Goal: Information Seeking & Learning: Learn about a topic

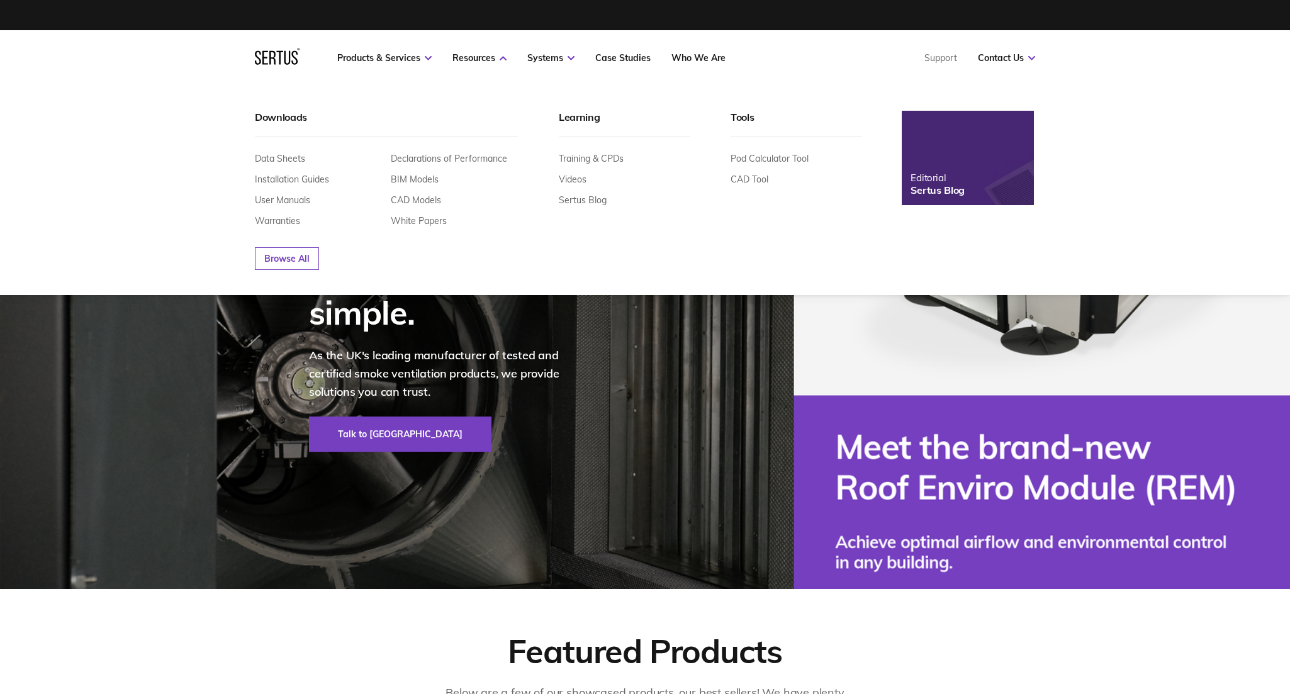
click at [943, 147] on img at bounding box center [967, 158] width 145 height 104
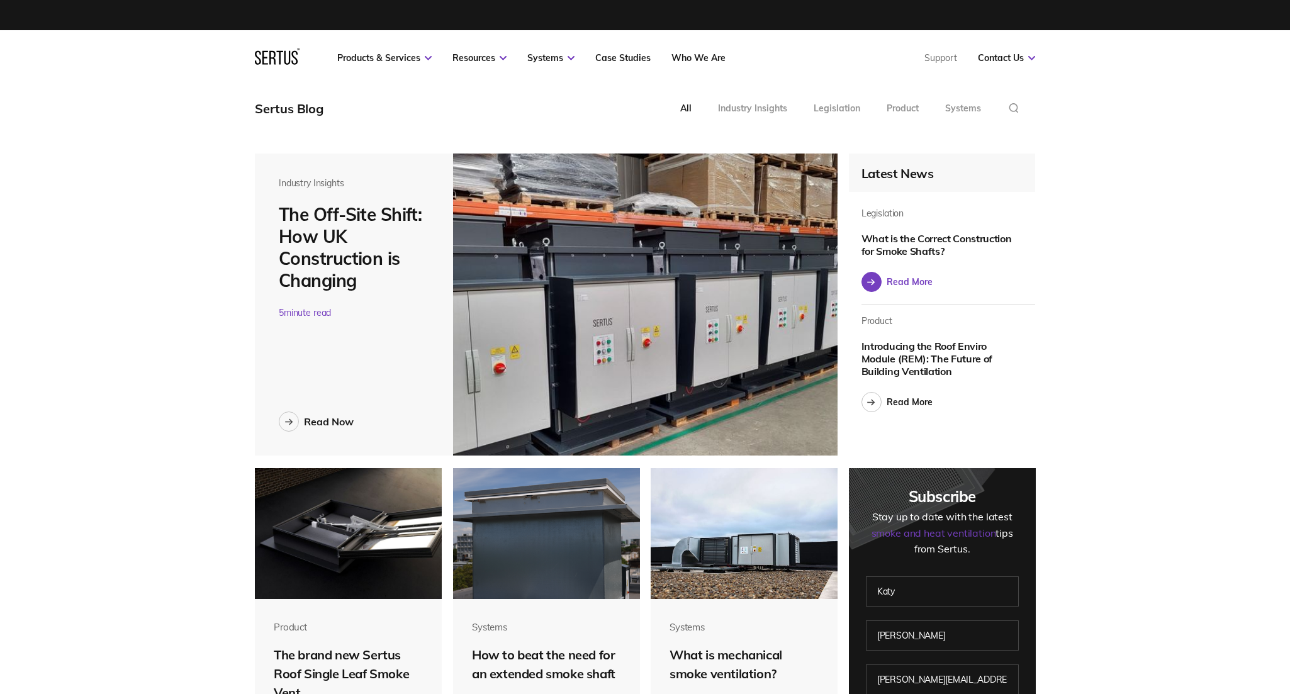
click at [896, 277] on div "Read More" at bounding box center [910, 281] width 46 height 11
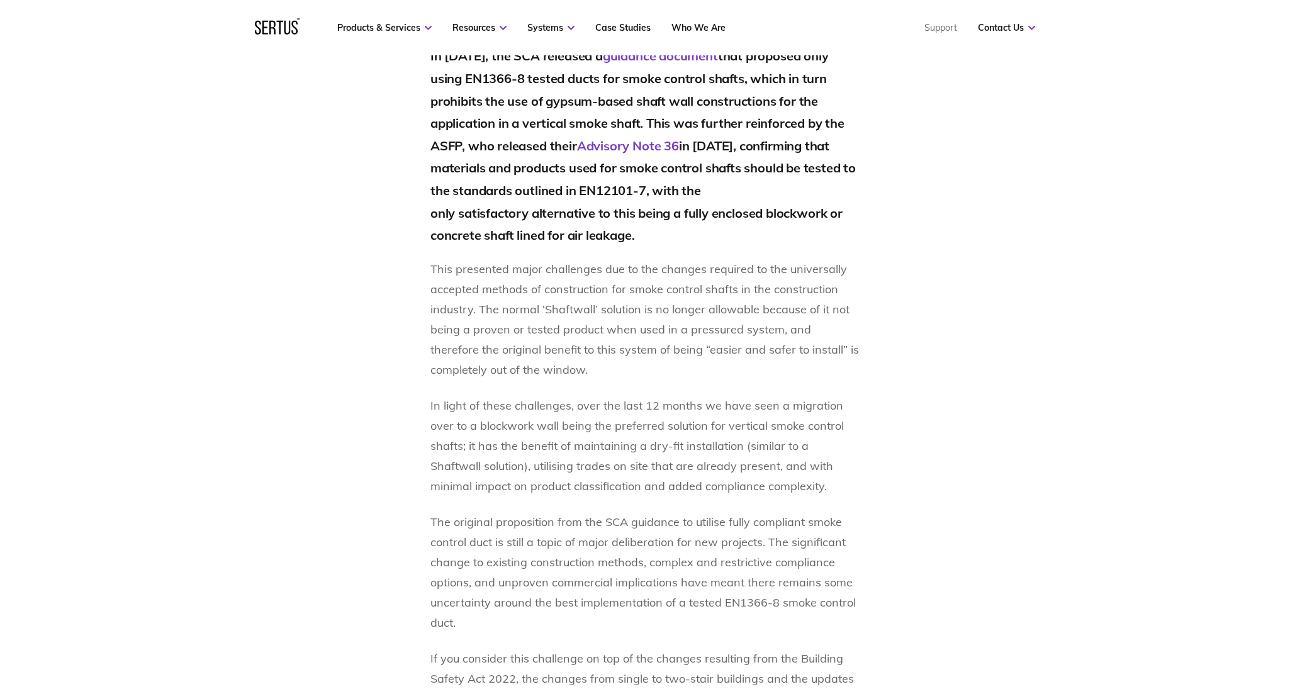
scroll to position [566, 0]
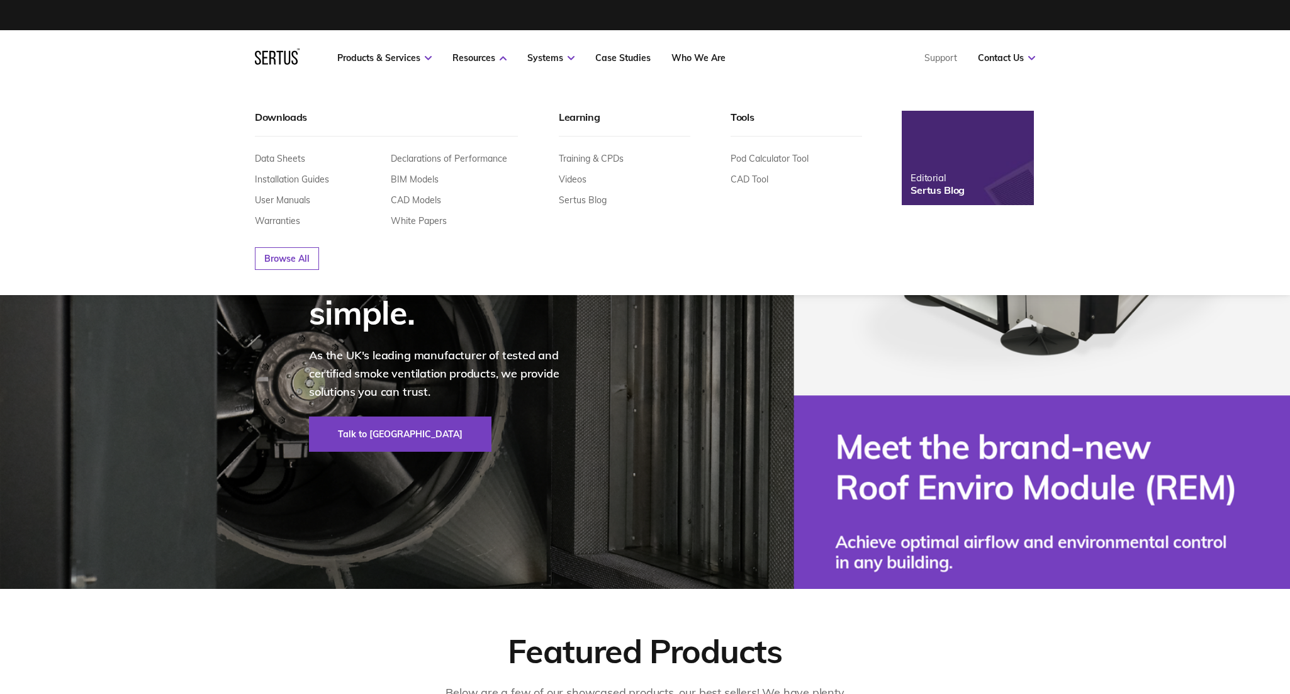
click at [934, 148] on img at bounding box center [967, 158] width 145 height 104
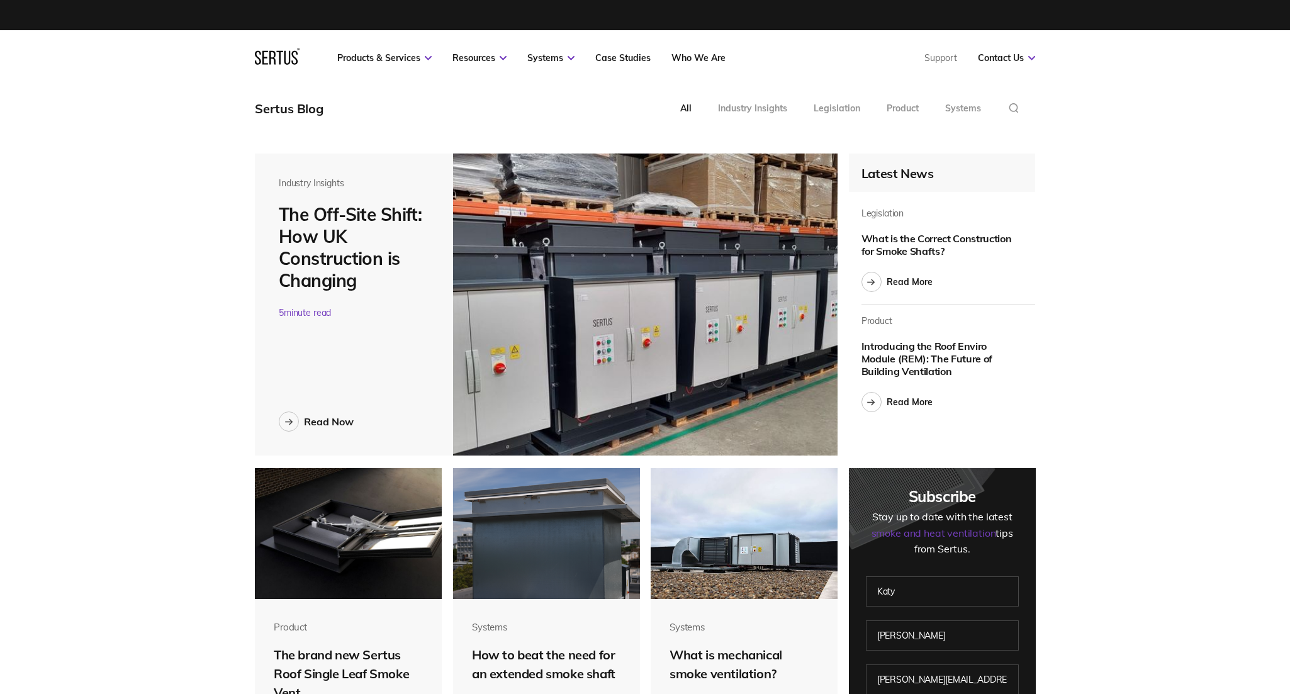
click at [355, 282] on div "The Off-Site Shift: How UK Construction is Changing" at bounding box center [354, 247] width 150 height 88
click at [608, 267] on img at bounding box center [645, 305] width 384 height 302
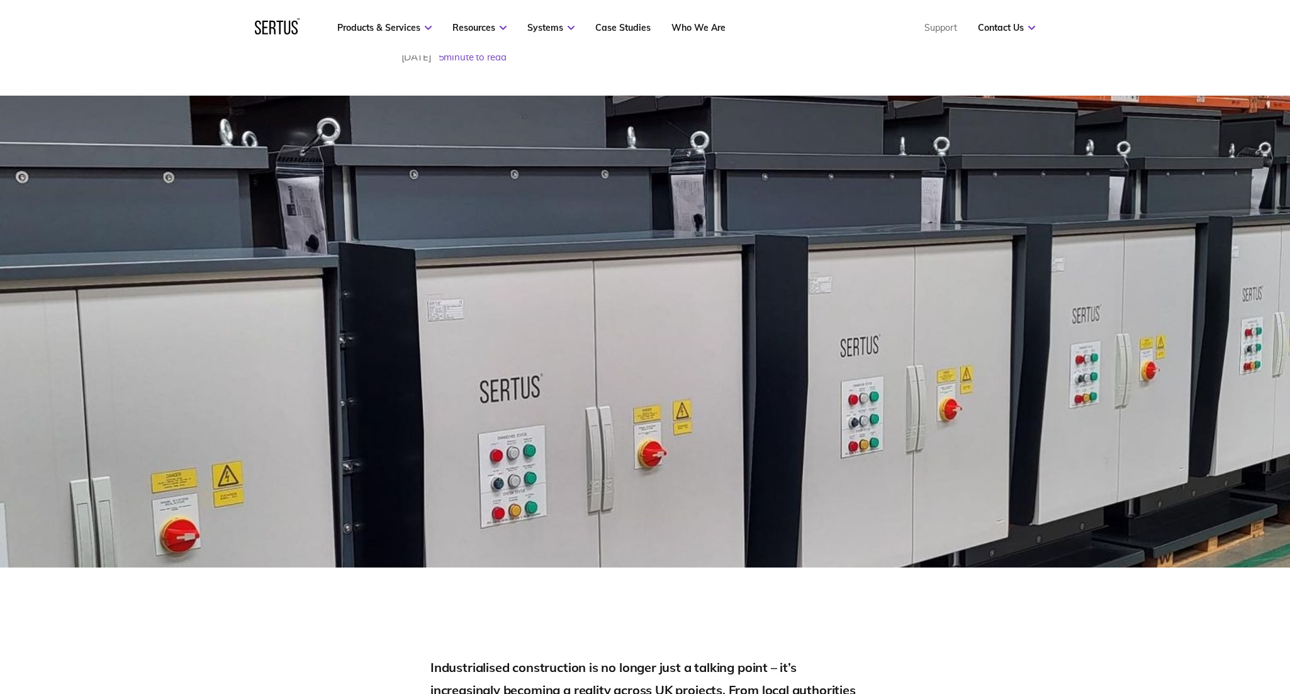
scroll to position [604, 0]
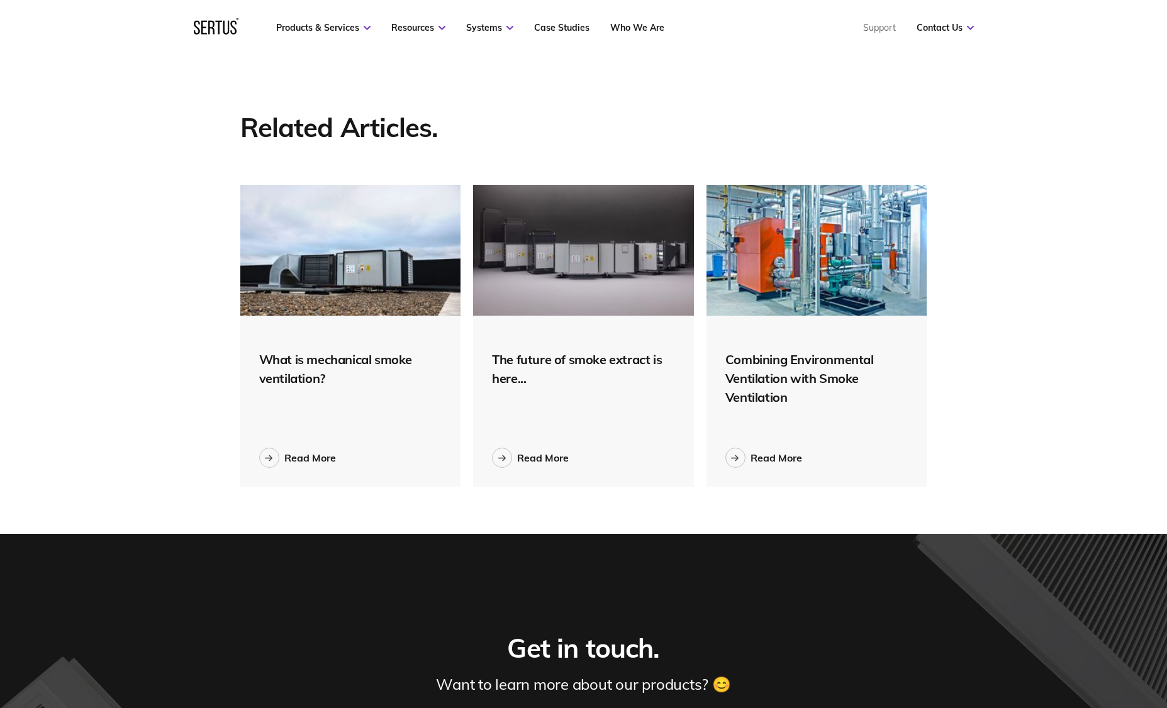
scroll to position [4451, 0]
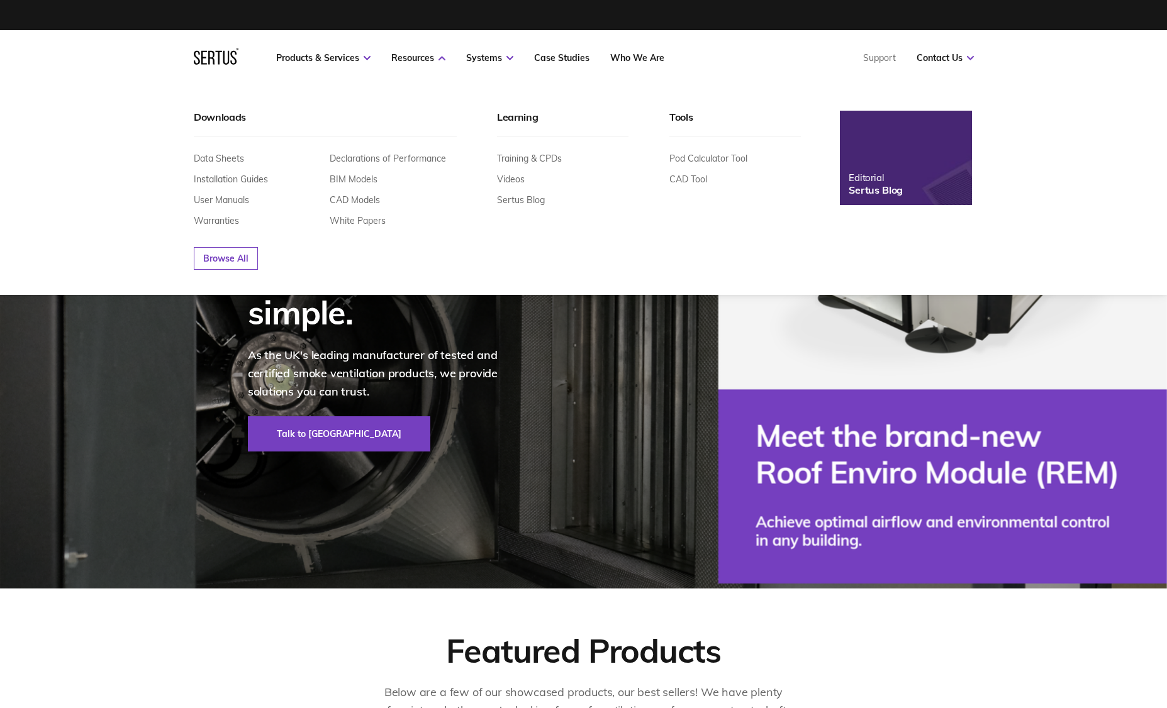
click at [886, 203] on img at bounding box center [906, 158] width 145 height 104
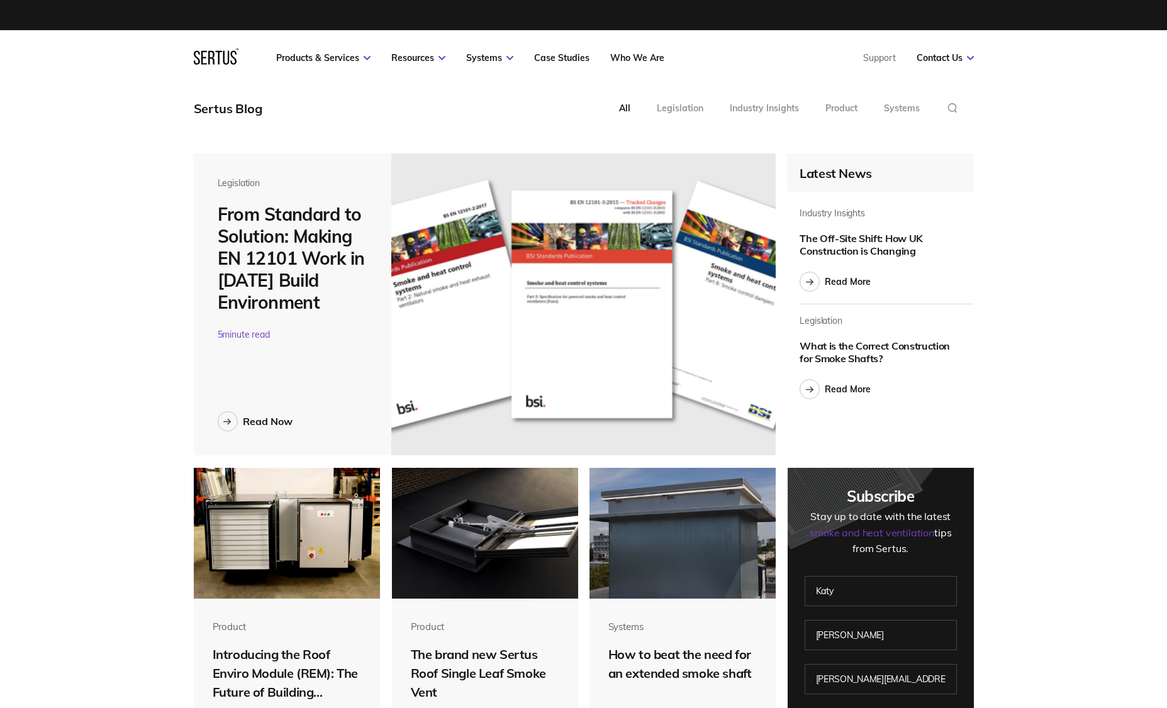
click at [585, 280] on img at bounding box center [583, 305] width 384 height 302
click at [271, 419] on div "Read Now" at bounding box center [268, 421] width 50 height 13
click at [257, 427] on div "Read Now" at bounding box center [268, 421] width 50 height 13
drag, startPoint x: 289, startPoint y: 231, endPoint x: 266, endPoint y: 281, distance: 55.5
click at [289, 232] on div "From Standard to Solution: Making EN 12101 Work in [DATE] Build Environment" at bounding box center [293, 258] width 150 height 110
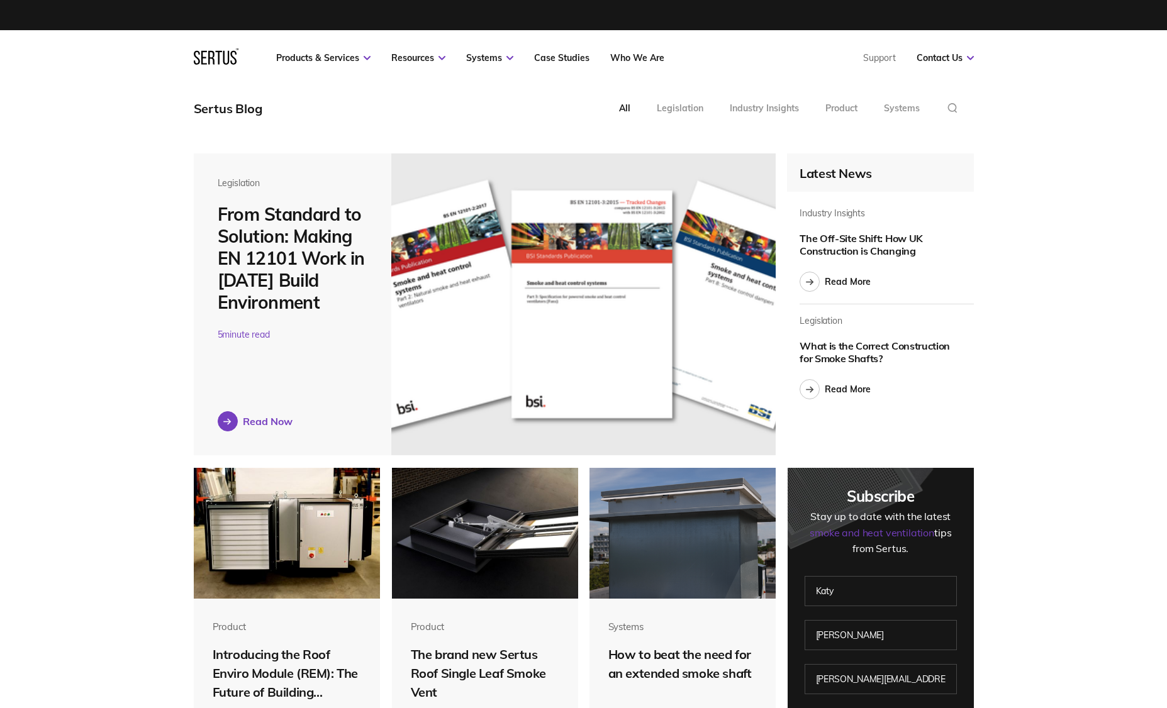
click at [233, 417] on div at bounding box center [228, 421] width 20 height 20
click at [259, 415] on div "Read Now" at bounding box center [268, 421] width 50 height 13
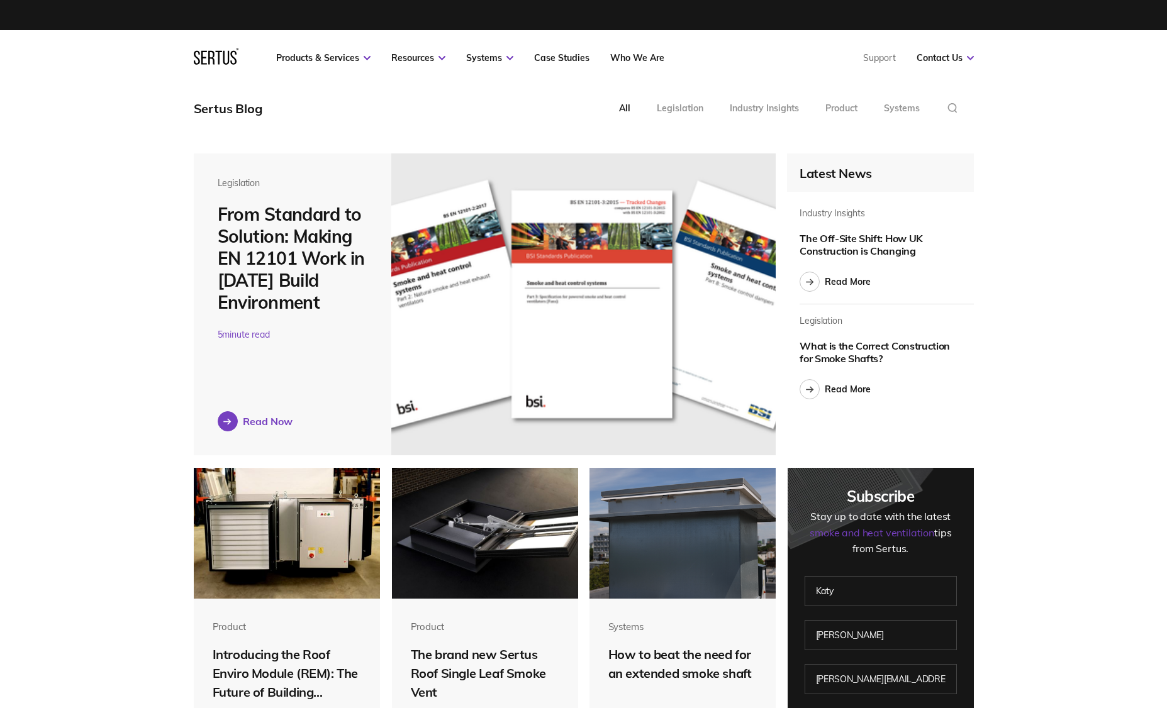
click at [259, 415] on div "Read Now" at bounding box center [268, 421] width 50 height 13
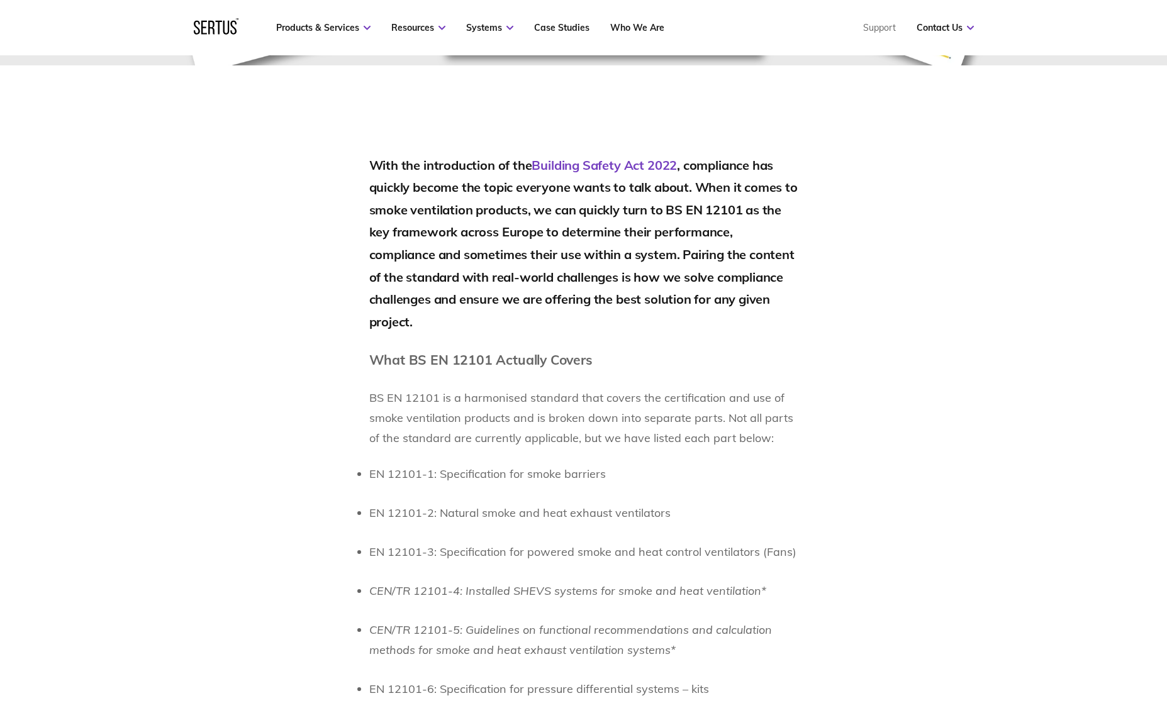
scroll to position [1016, 0]
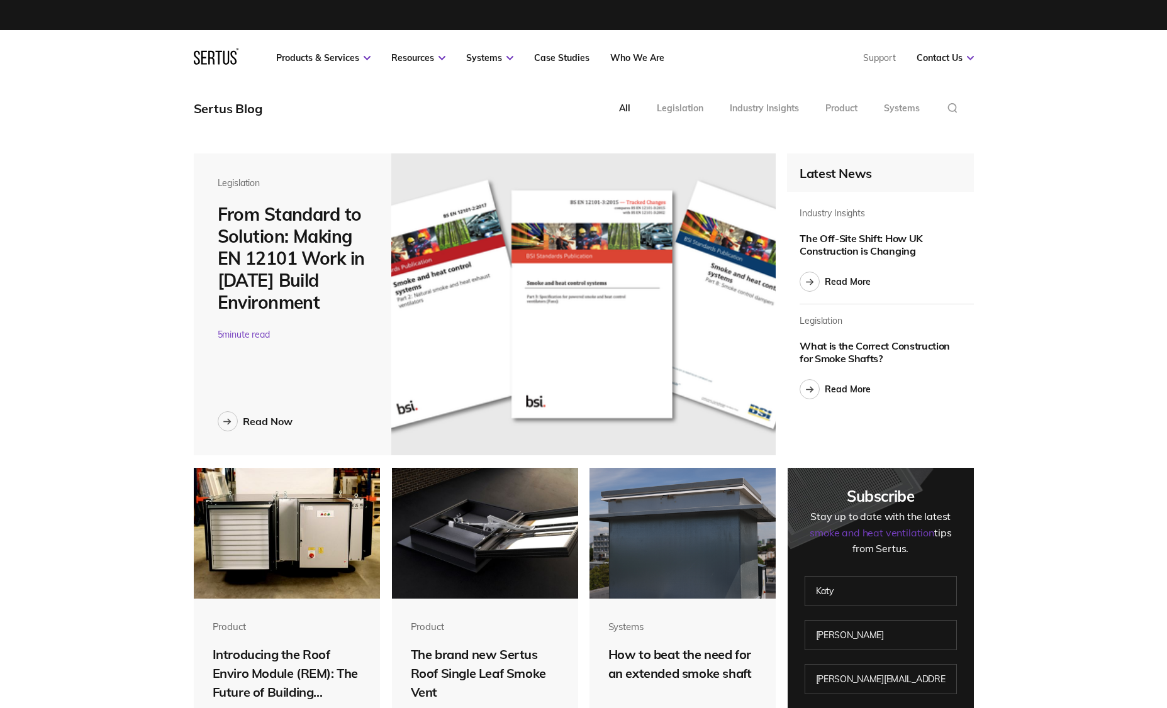
scroll to position [6, 6]
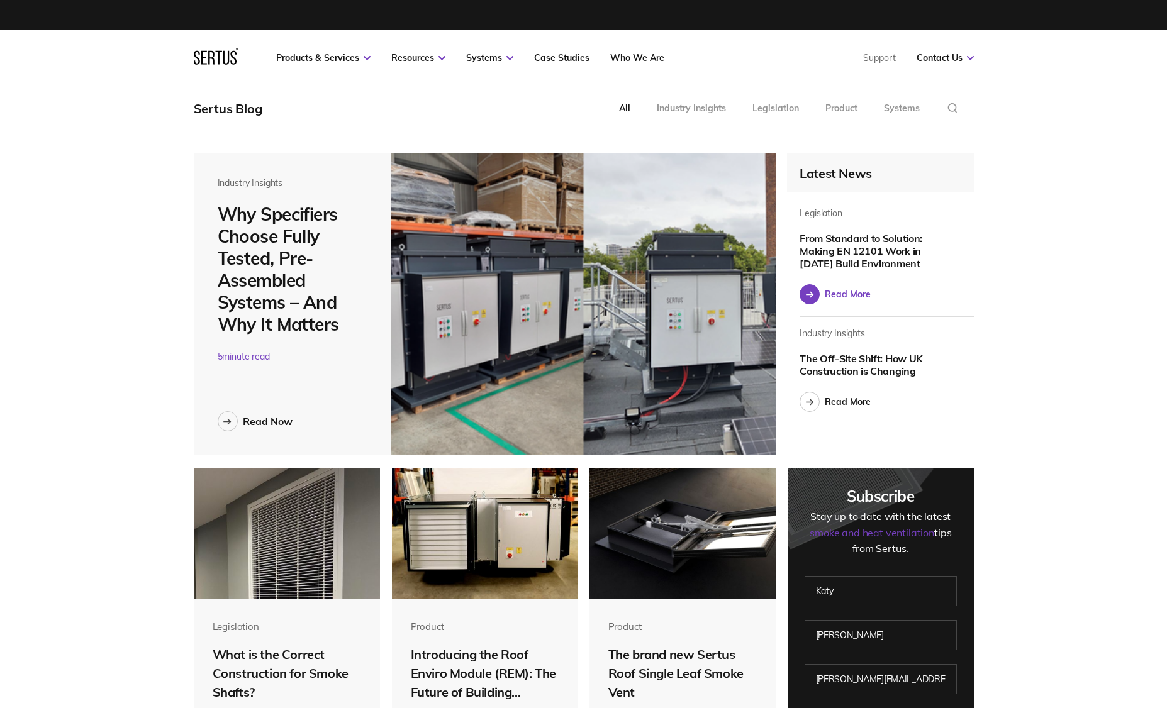
click at [831, 291] on div "Read More" at bounding box center [848, 294] width 46 height 11
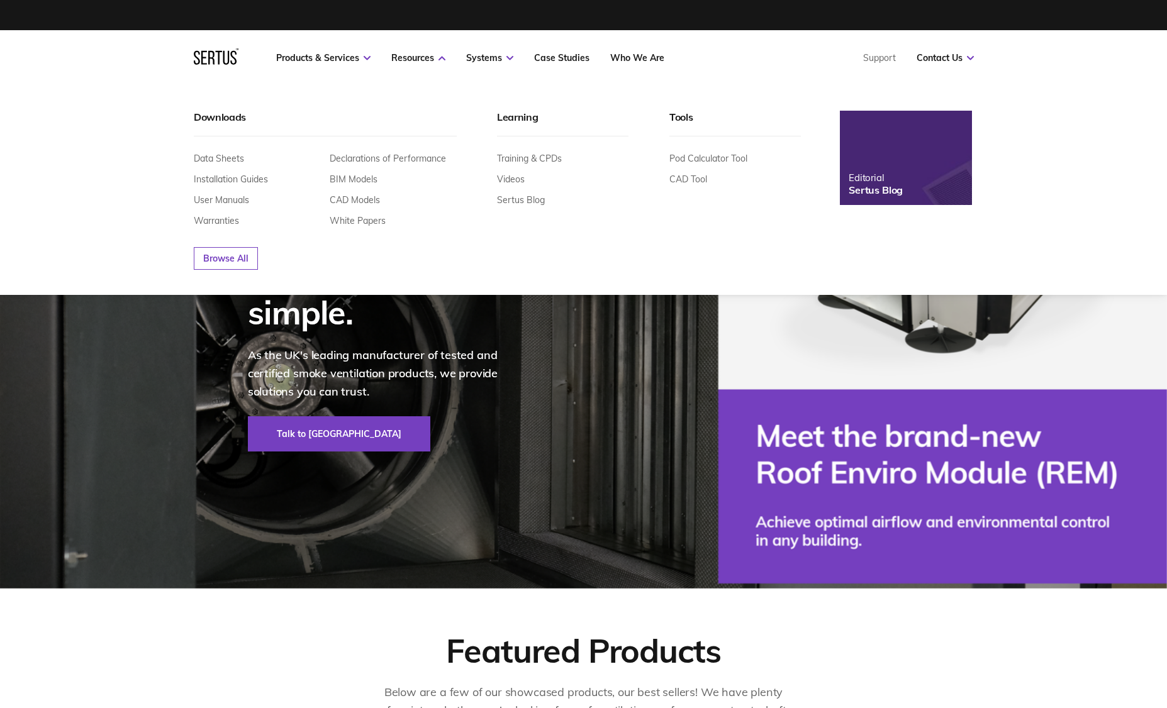
click at [912, 195] on img at bounding box center [906, 158] width 145 height 104
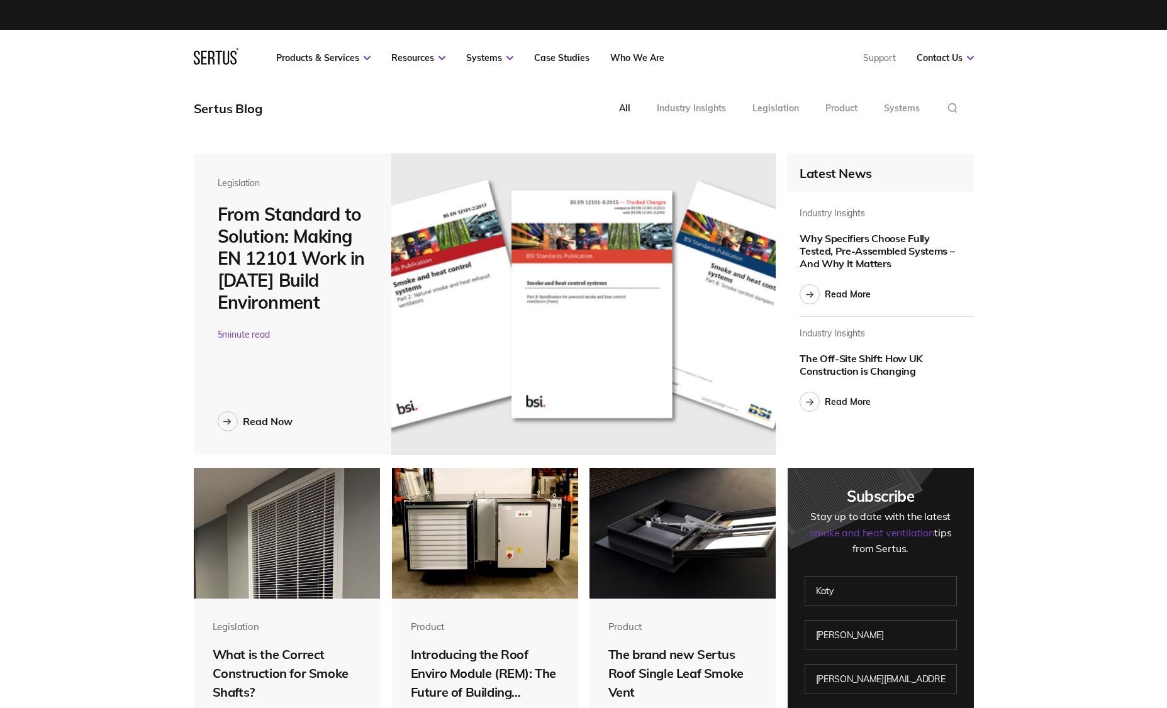
click at [484, 296] on img at bounding box center [583, 305] width 384 height 302
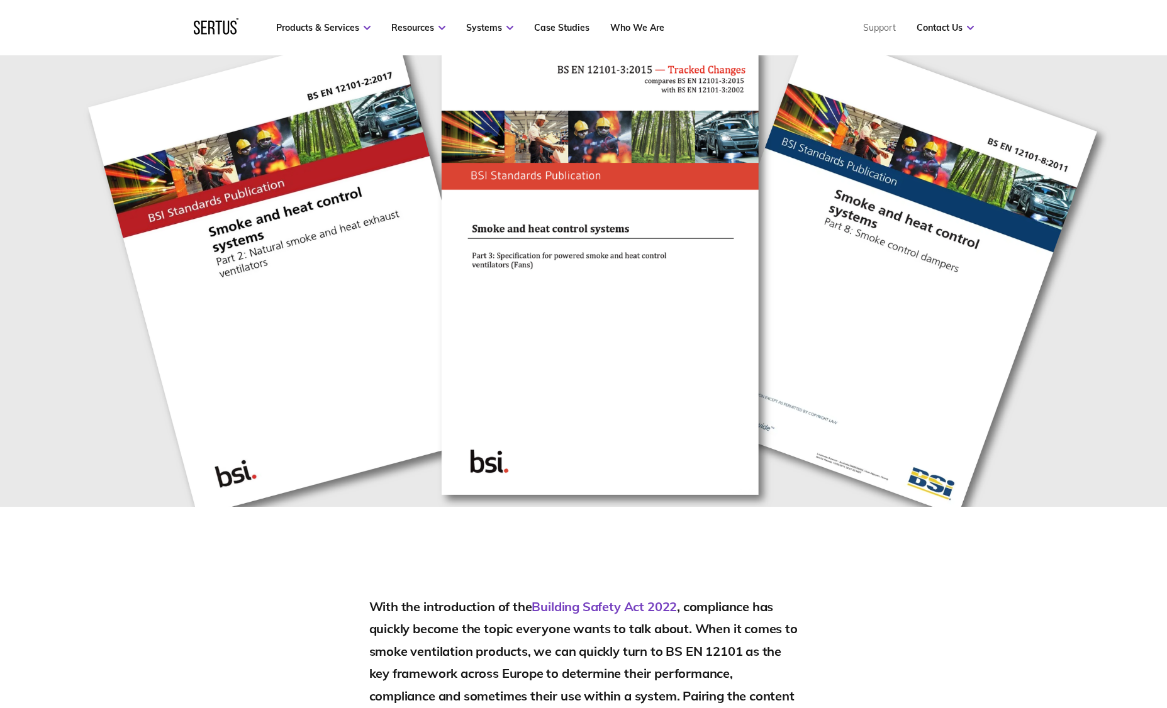
scroll to position [50, 0]
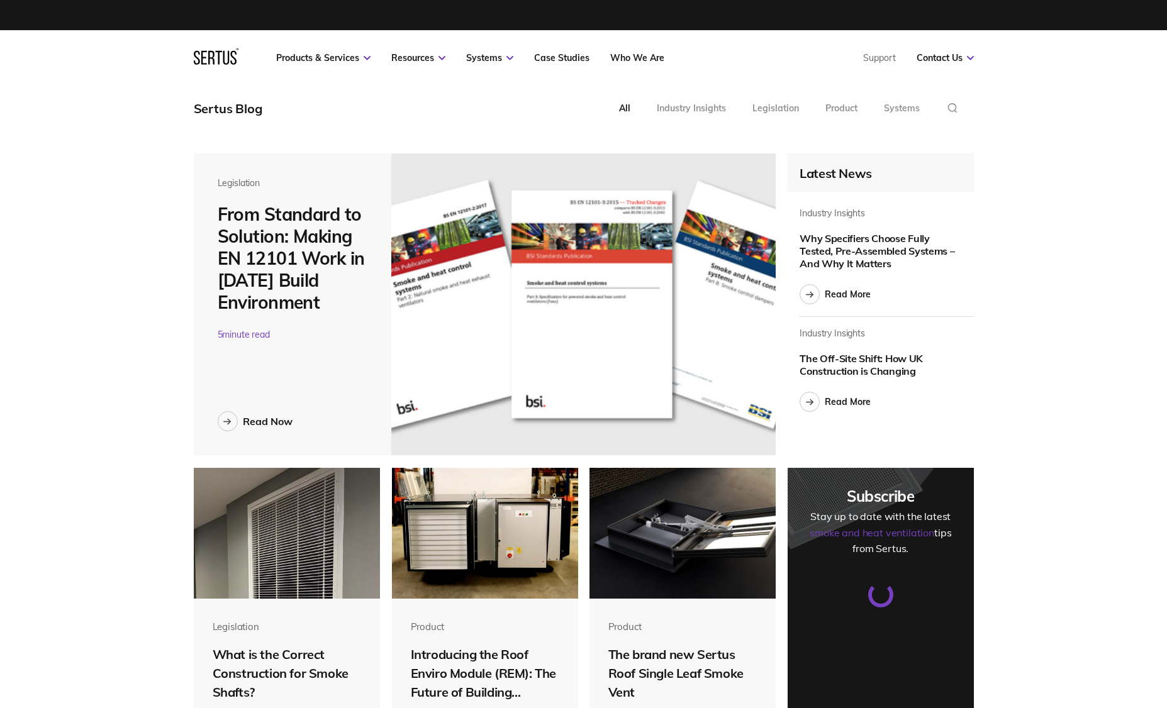
scroll to position [6, 6]
click at [834, 299] on div "Read More" at bounding box center [848, 294] width 46 height 11
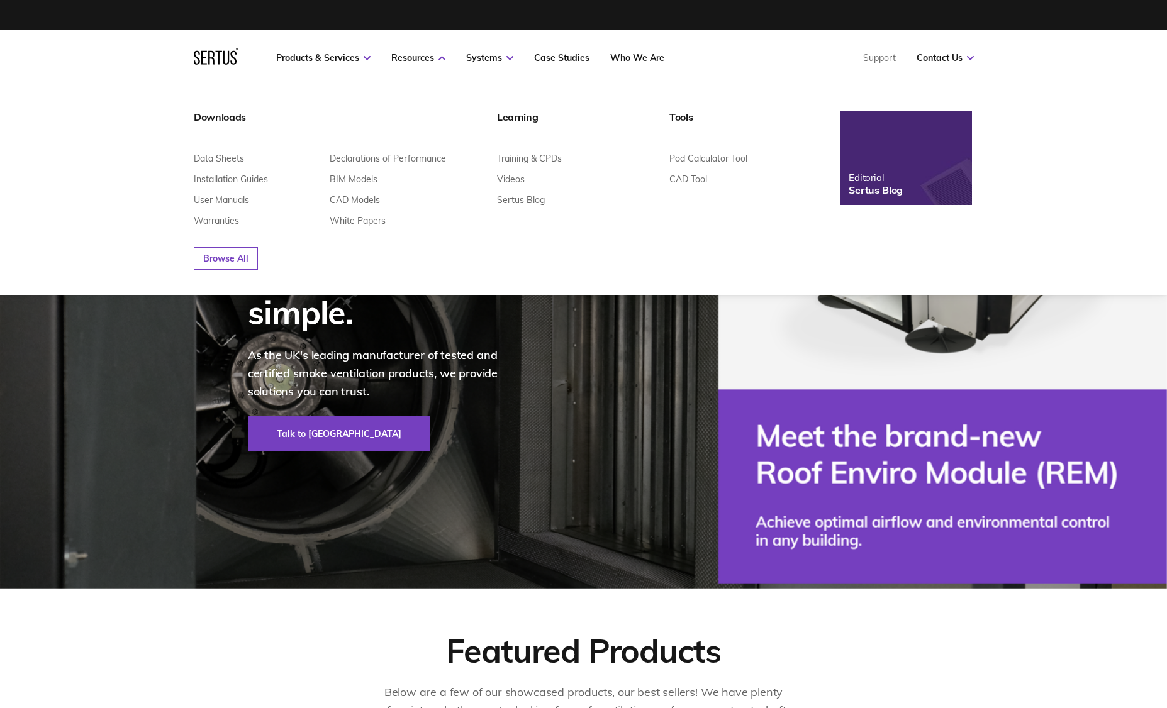
click at [880, 142] on img at bounding box center [907, 158] width 145 height 104
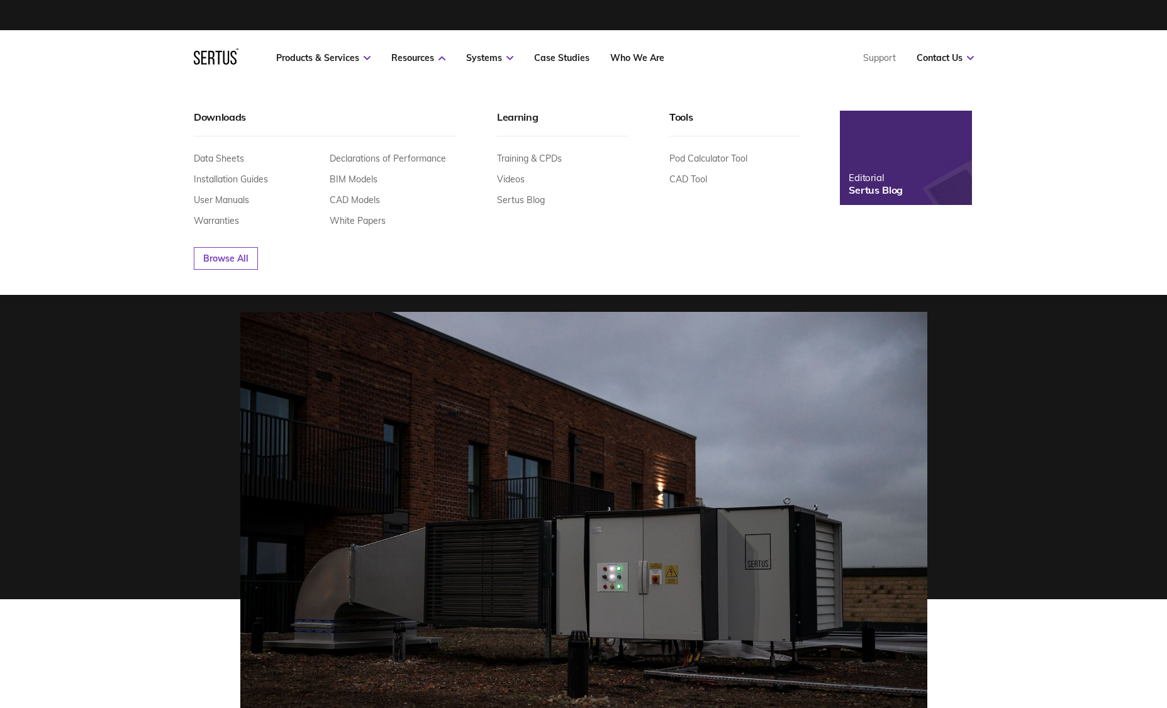
click at [936, 167] on img at bounding box center [906, 158] width 145 height 104
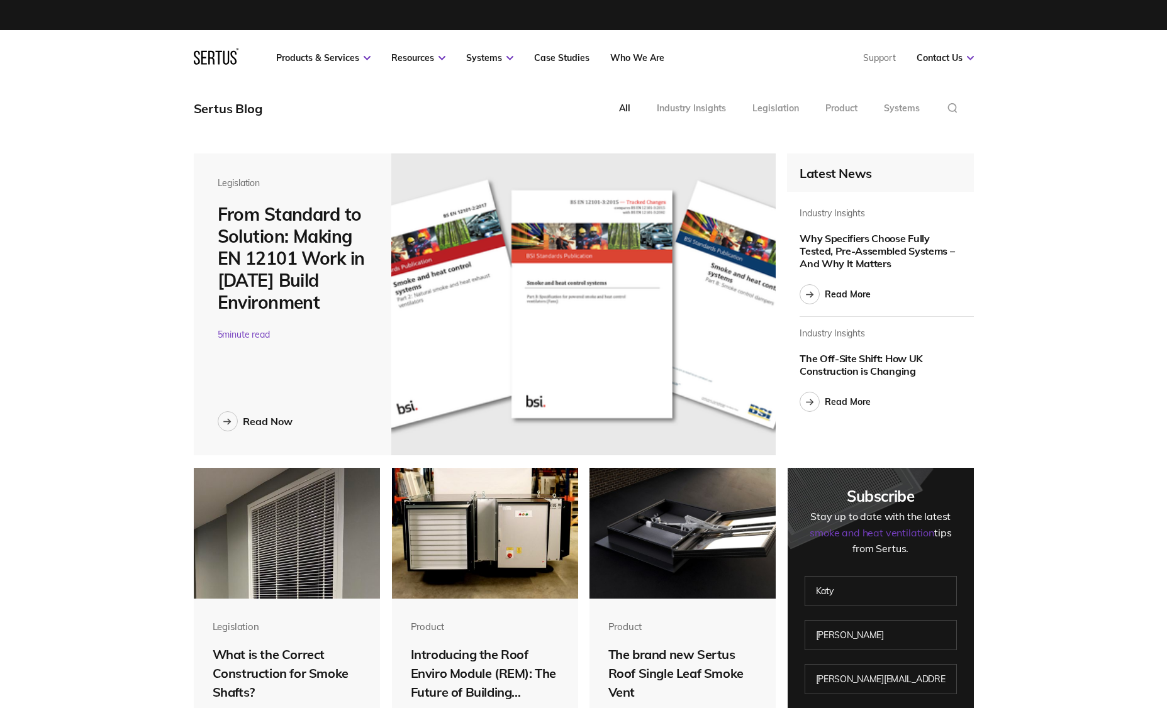
click at [700, 279] on img at bounding box center [583, 305] width 384 height 302
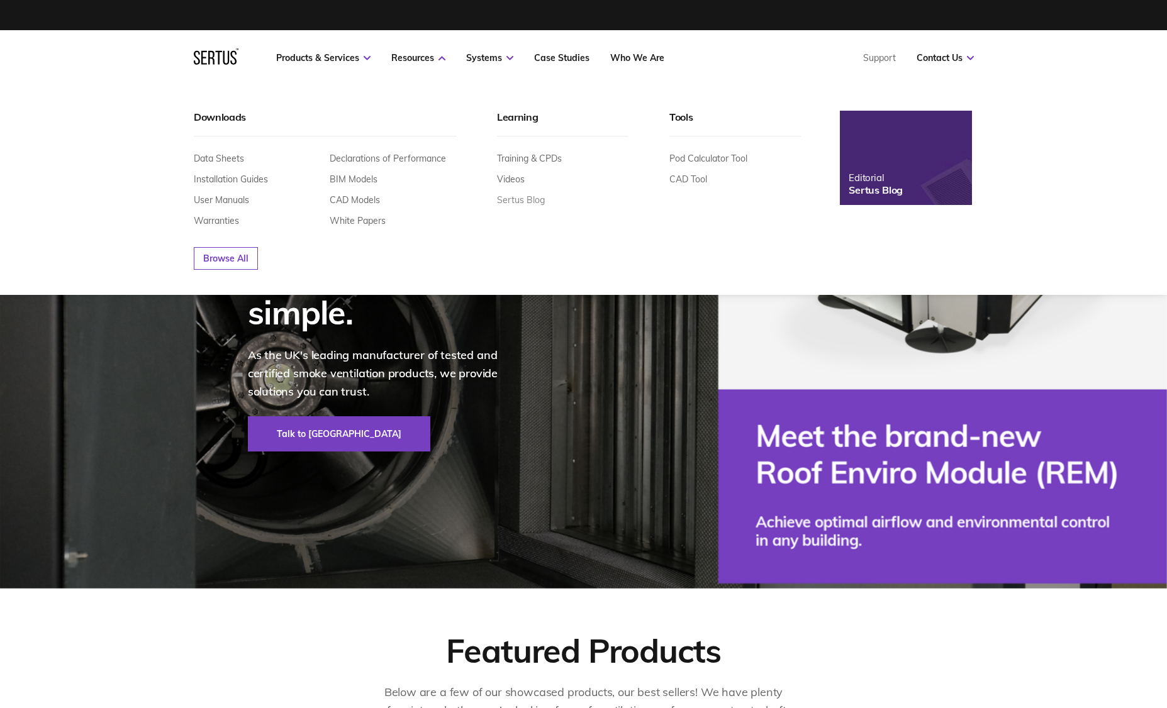
click at [520, 202] on link "Sertus Blog" at bounding box center [521, 199] width 48 height 11
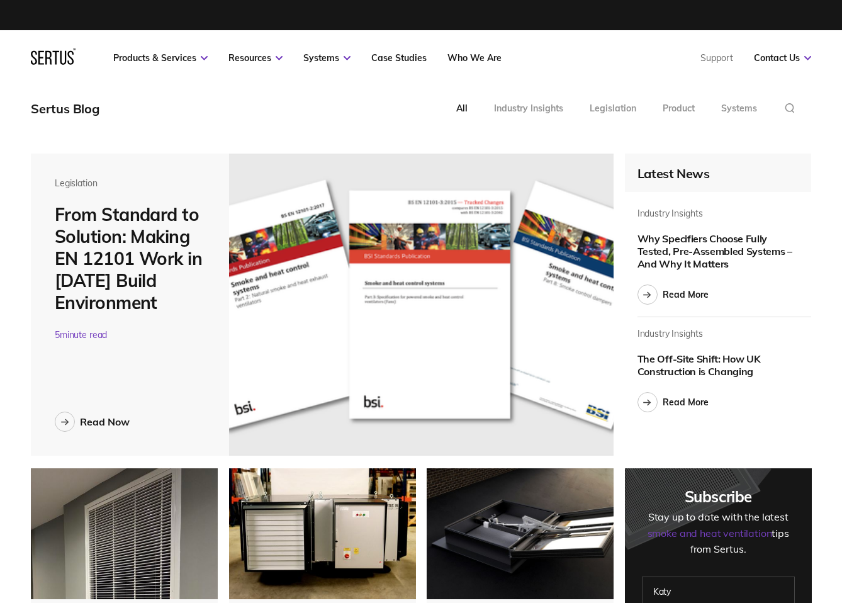
scroll to position [4708, 800]
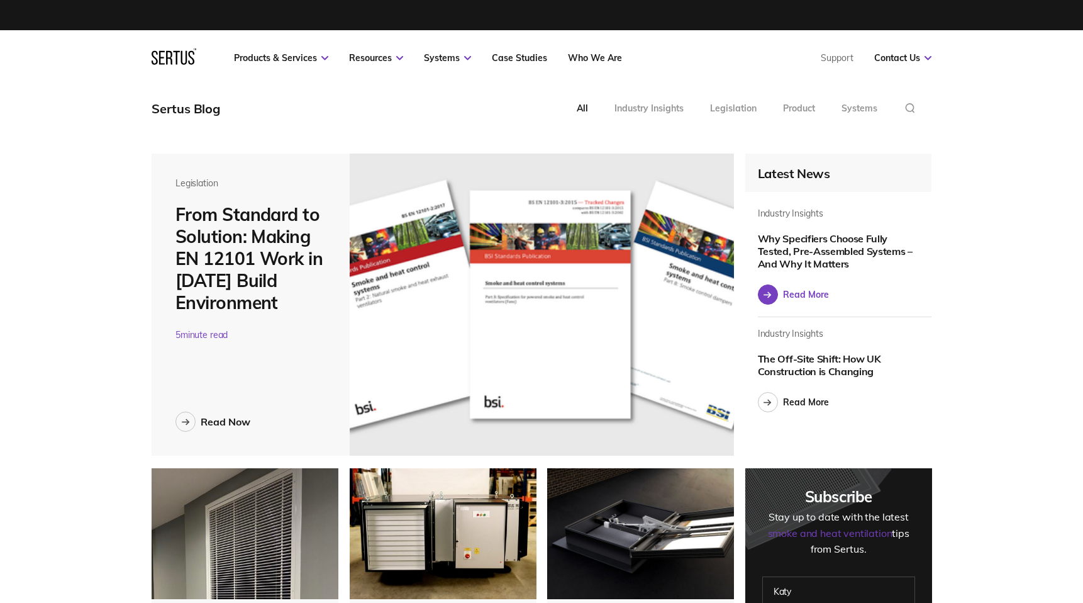
click at [761, 301] on div at bounding box center [768, 294] width 20 height 20
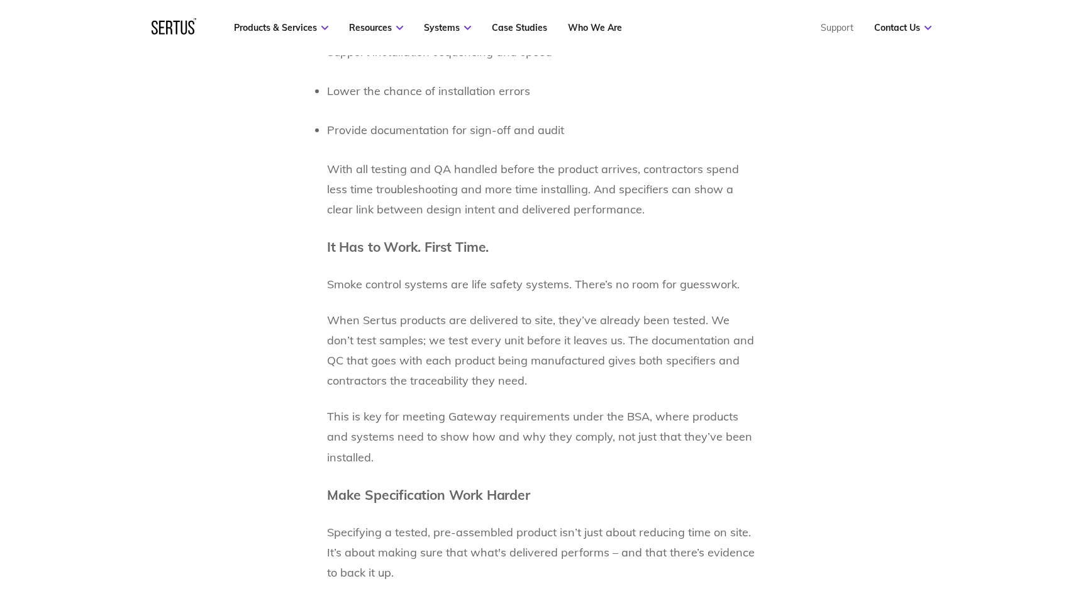
scroll to position [2465, 0]
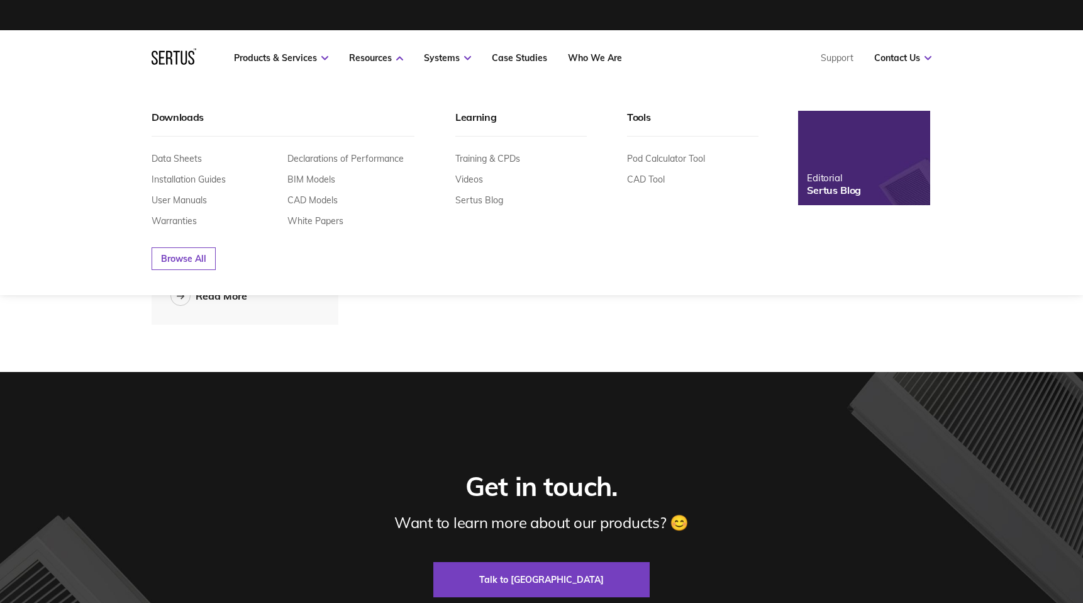
scroll to position [144, 800]
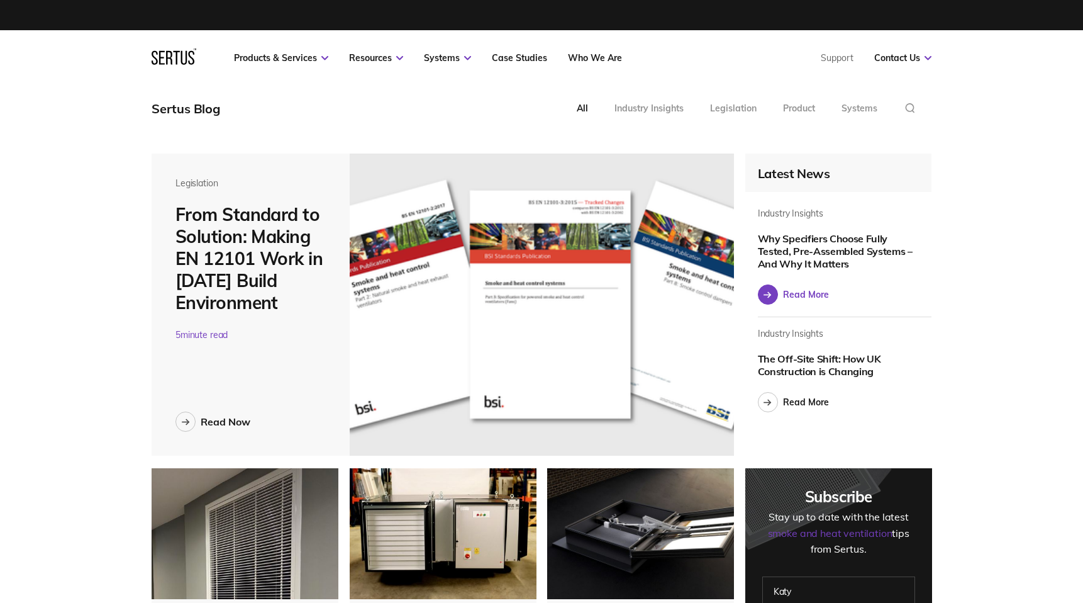
click at [801, 293] on div "Read More" at bounding box center [806, 294] width 46 height 11
click at [220, 414] on link "Read Now" at bounding box center [213, 421] width 75 height 20
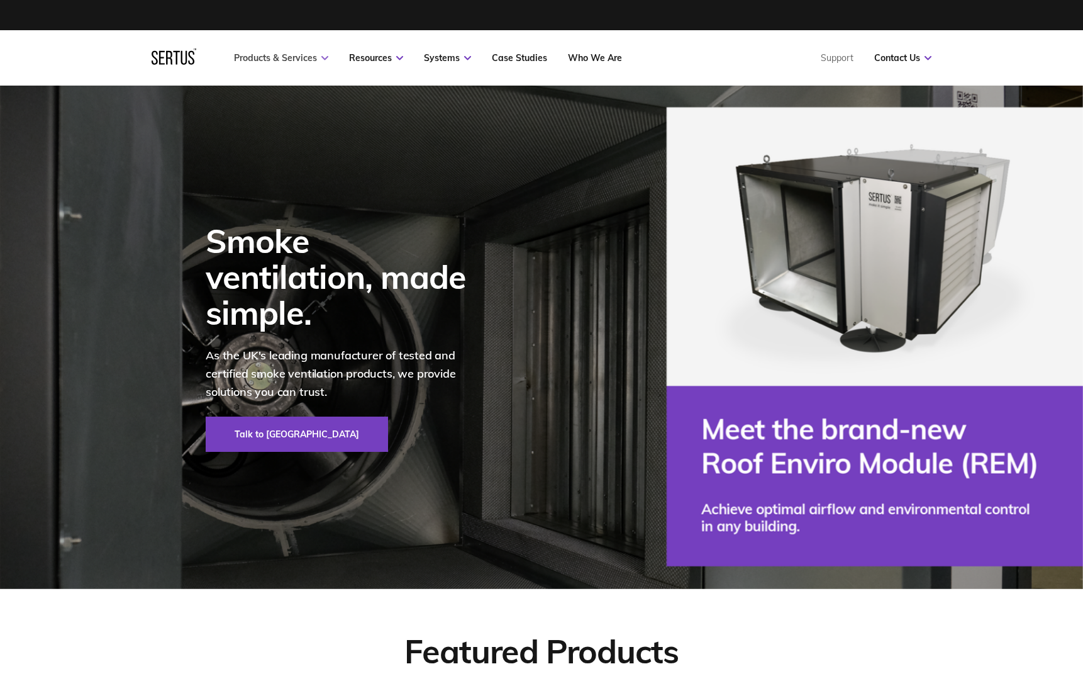
click at [320, 56] on link "Products & Services" at bounding box center [281, 57] width 94 height 11
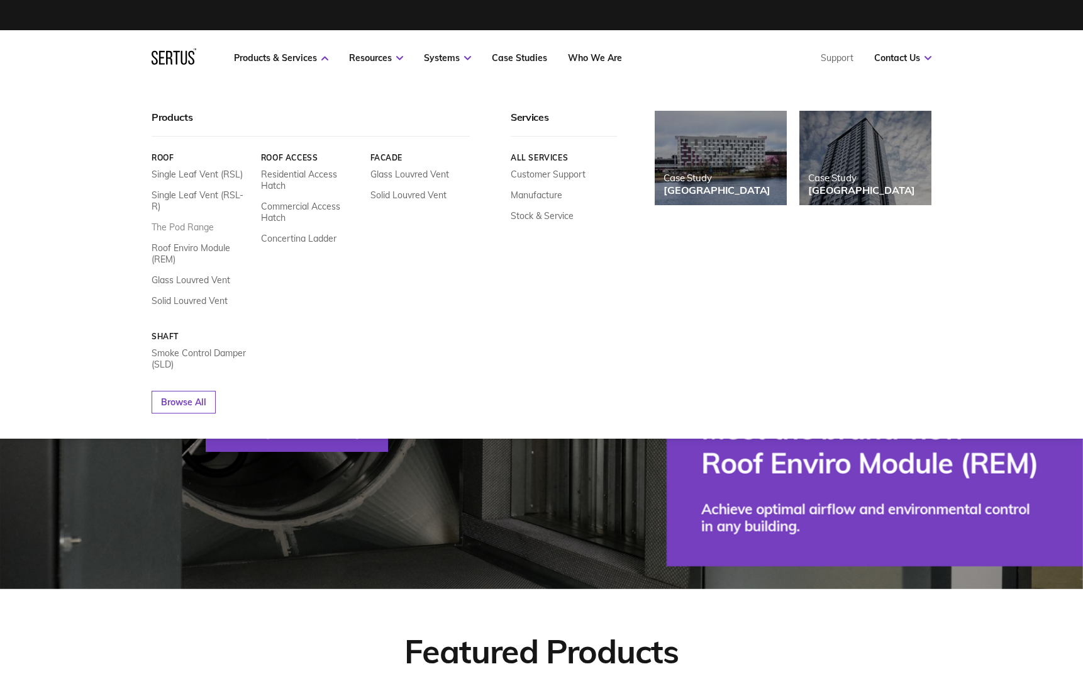
click at [189, 221] on link "The Pod Range" at bounding box center [183, 226] width 62 height 11
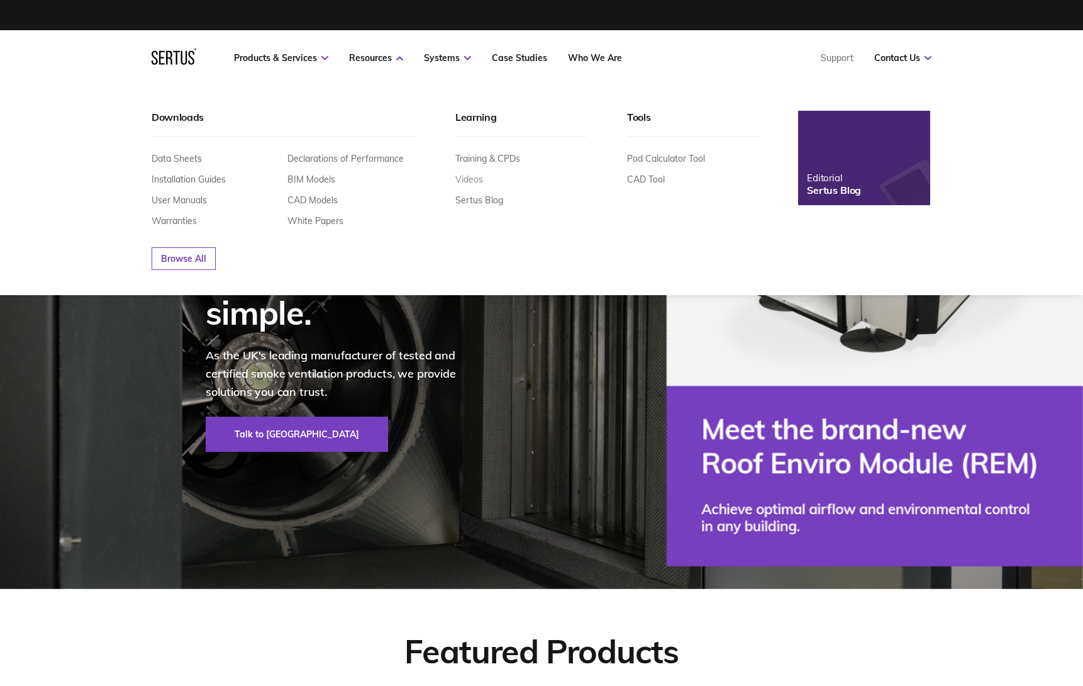
click at [468, 181] on link "Videos" at bounding box center [470, 179] width 28 height 11
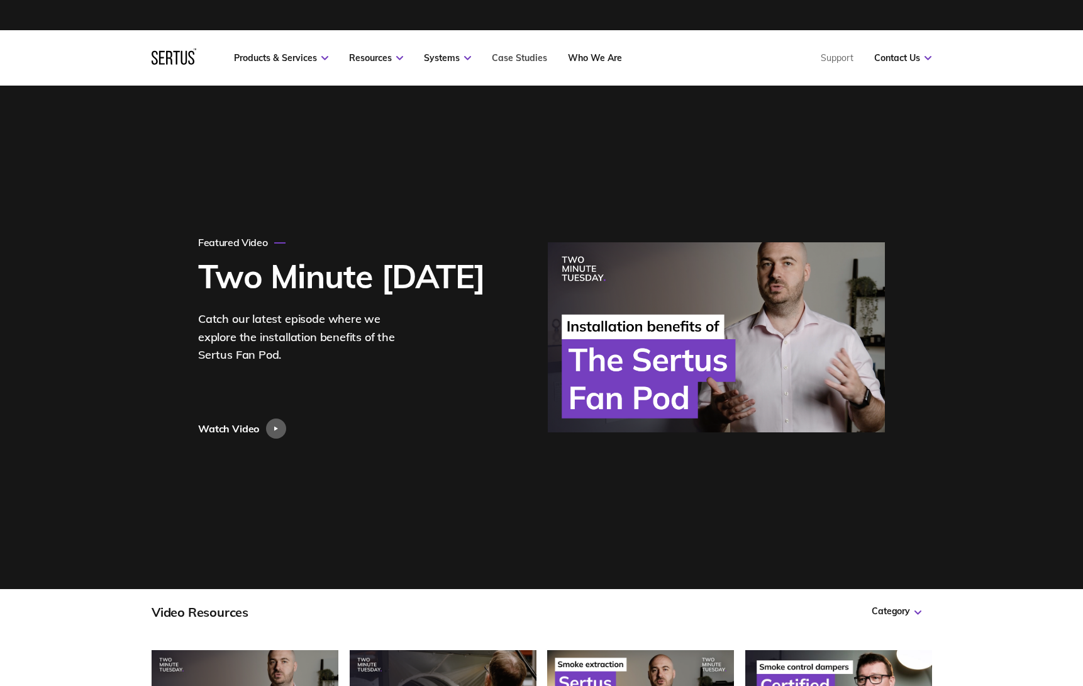
click at [513, 52] on link "Case Studies" at bounding box center [519, 57] width 55 height 11
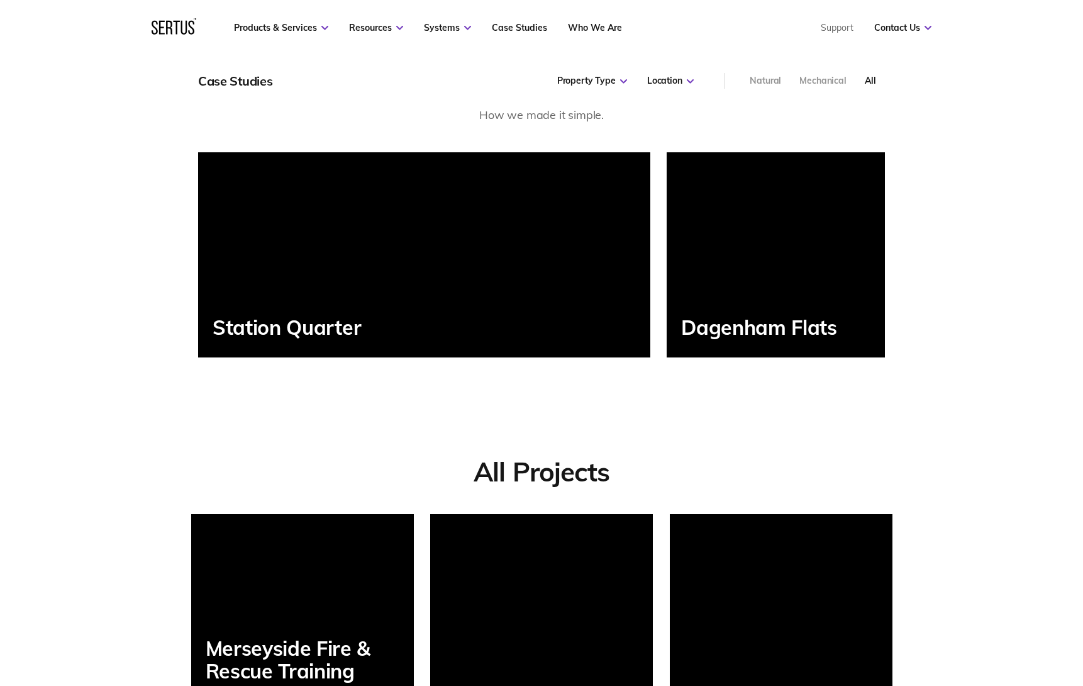
scroll to position [859, 0]
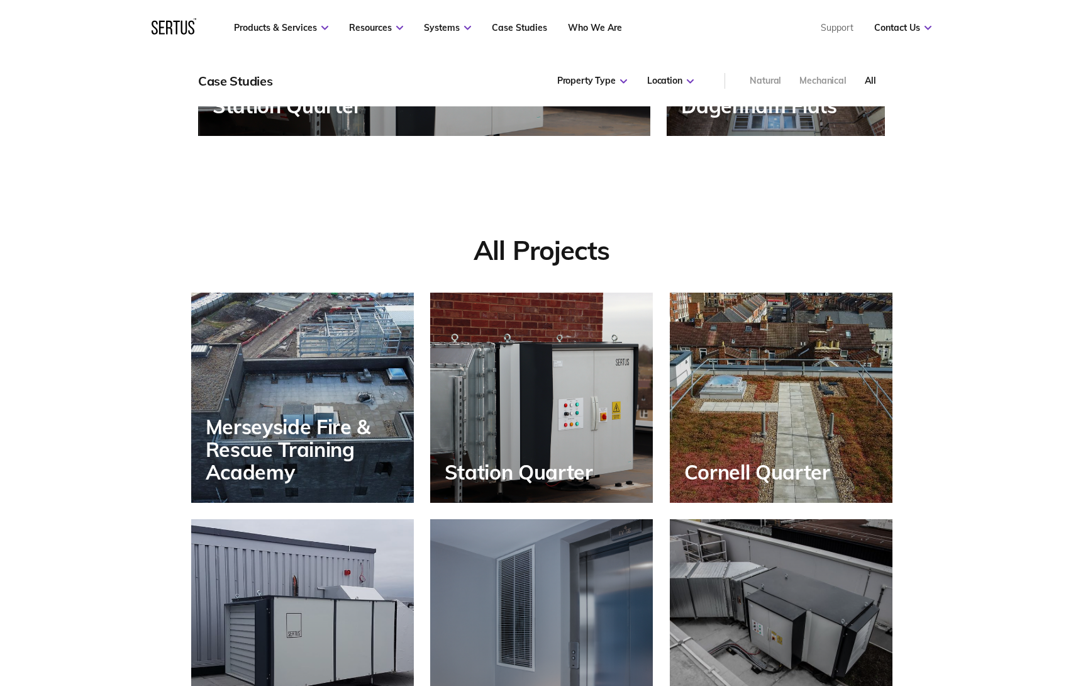
click at [595, 347] on div "Station Quarter" at bounding box center [541, 398] width 223 height 210
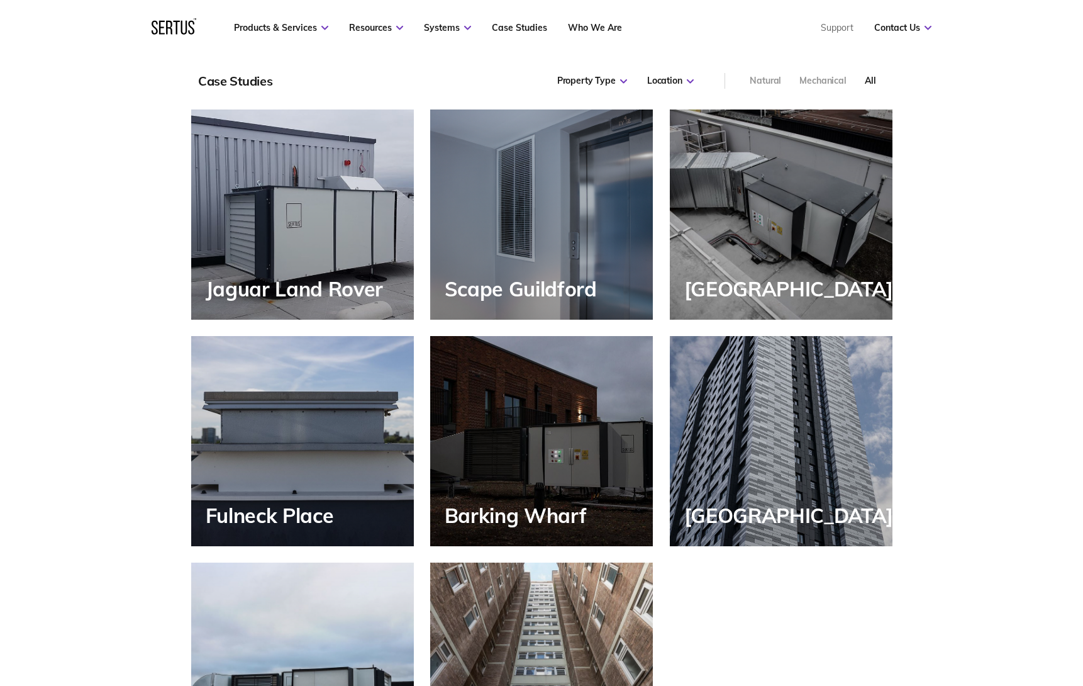
click at [523, 455] on div "Barking Wharf" at bounding box center [541, 441] width 223 height 210
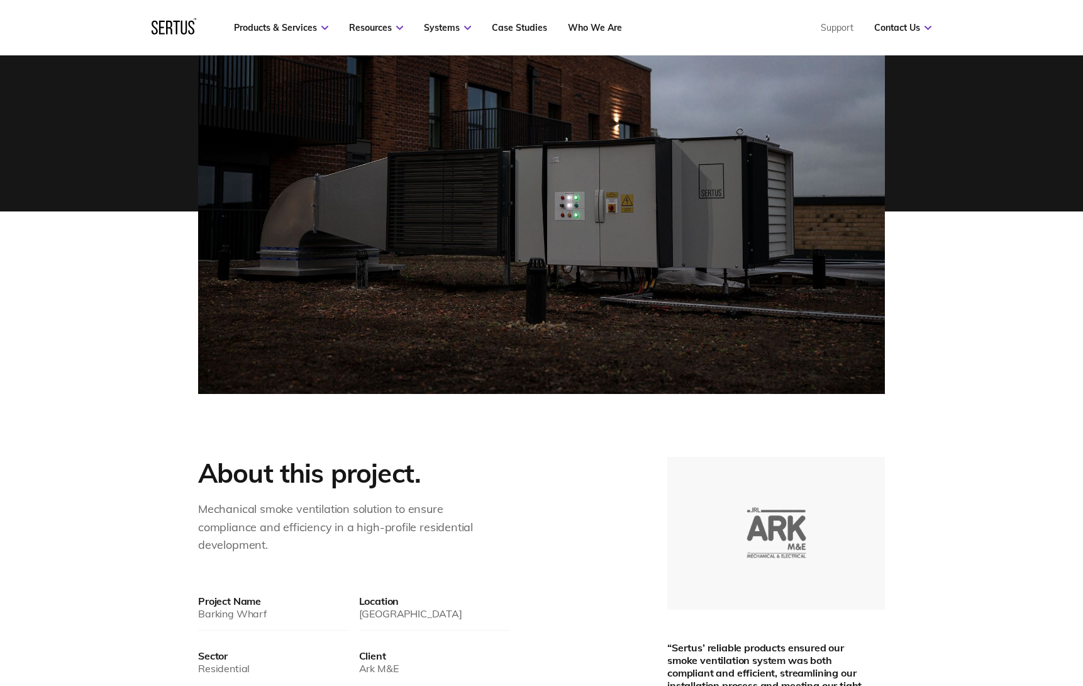
scroll to position [176, 0]
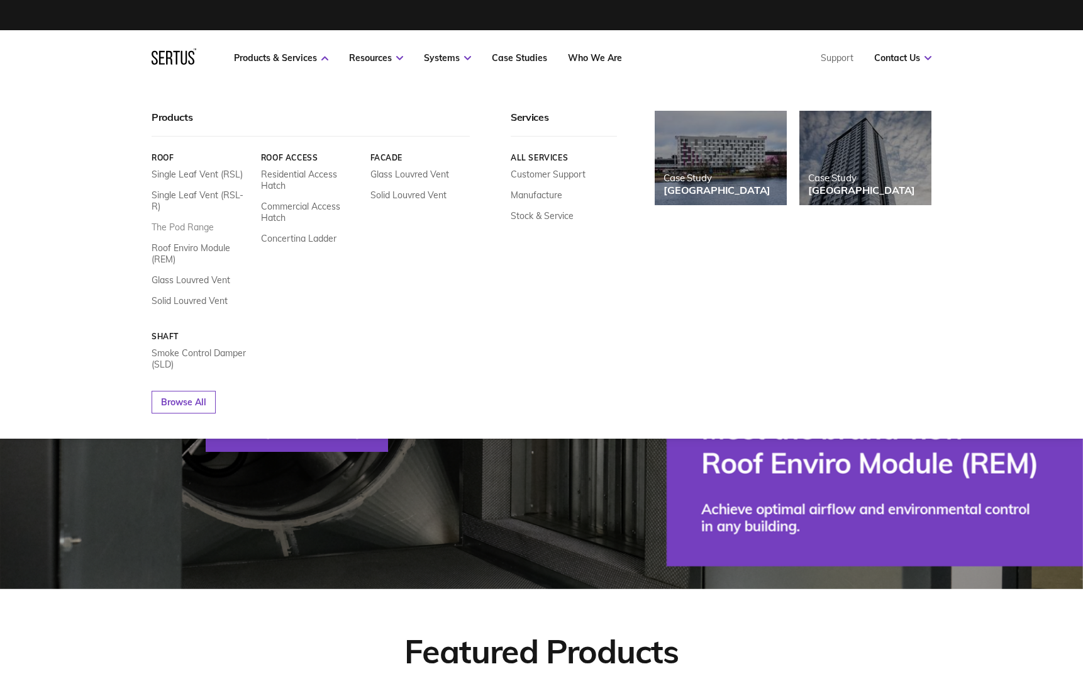
click at [186, 221] on link "The Pod Range" at bounding box center [183, 226] width 62 height 11
